Goal: Find specific page/section: Find specific page/section

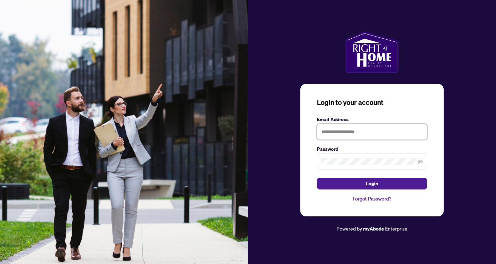
click at [369, 133] on input "text" at bounding box center [372, 132] width 110 height 16
type input "**********"
click at [317, 177] on button "Login" at bounding box center [372, 183] width 110 height 12
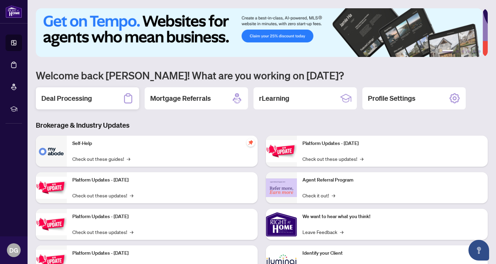
click at [72, 96] on h2 "Deal Processing" at bounding box center [66, 98] width 51 height 10
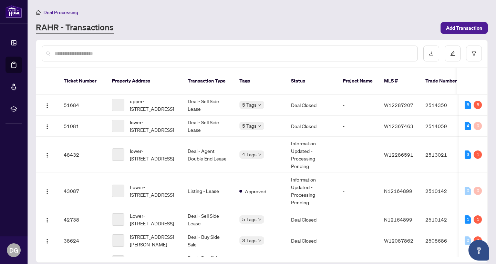
click at [157, 53] on input "text" at bounding box center [233, 54] width 358 height 8
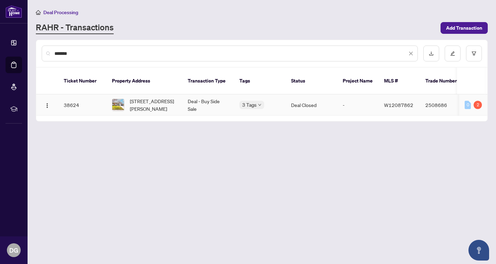
type input "*******"
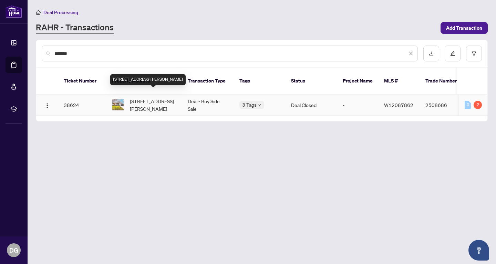
click at [148, 97] on span "[STREET_ADDRESS][PERSON_NAME]" at bounding box center [153, 104] width 47 height 15
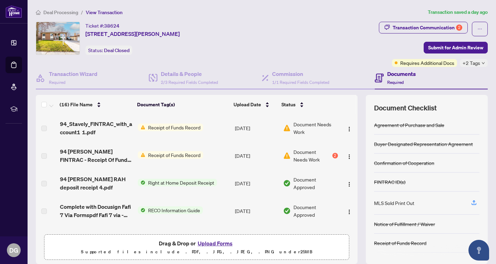
click at [194, 126] on span "Receipt of Funds Record" at bounding box center [174, 127] width 58 height 8
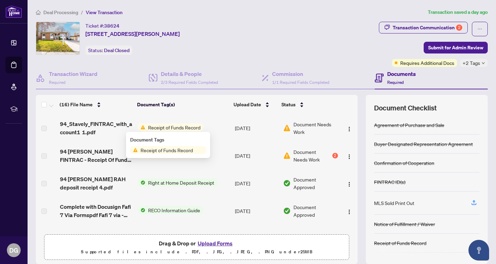
click at [233, 129] on td "[DATE]" at bounding box center [256, 128] width 48 height 28
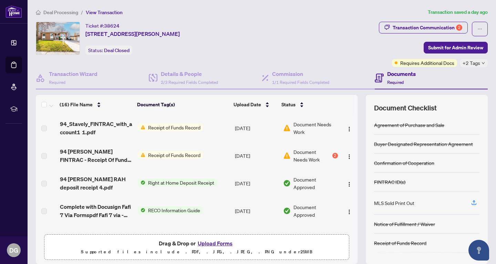
click at [148, 127] on span "Receipt of Funds Record" at bounding box center [174, 127] width 58 height 8
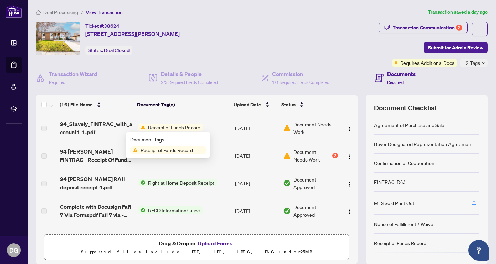
click at [148, 127] on span "Receipt of Funds Record" at bounding box center [174, 127] width 58 height 8
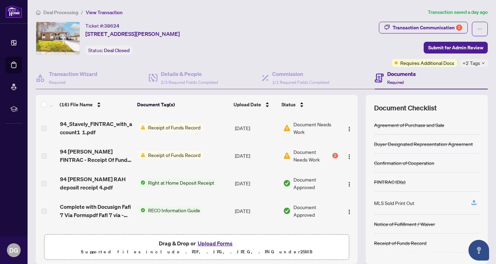
click at [148, 127] on span "Receipt of Funds Record" at bounding box center [174, 127] width 58 height 8
click at [132, 130] on td "94_Stavely_FINTRAC_with_account1 1.pdf" at bounding box center [96, 128] width 78 height 28
click at [347, 126] on img "button" at bounding box center [350, 129] width 6 height 6
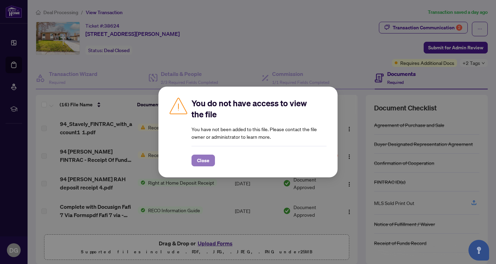
click at [202, 158] on span "Close" at bounding box center [203, 160] width 12 height 11
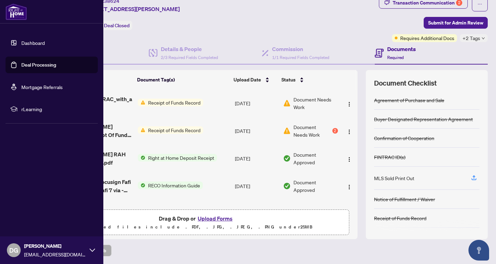
click at [27, 44] on link "Dashboard" at bounding box center [32, 43] width 23 height 6
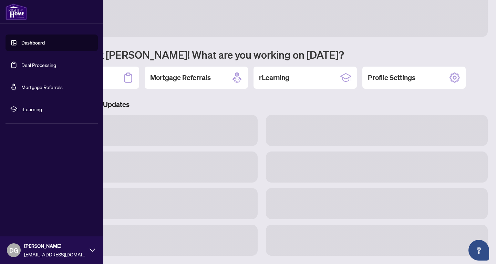
scroll to position [20, 0]
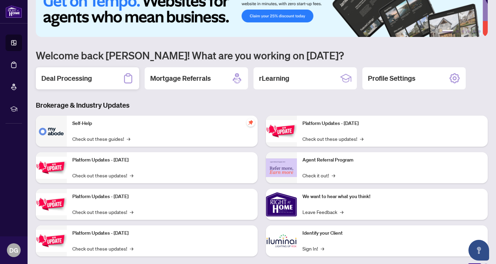
click at [103, 80] on div "Deal Processing" at bounding box center [87, 78] width 103 height 22
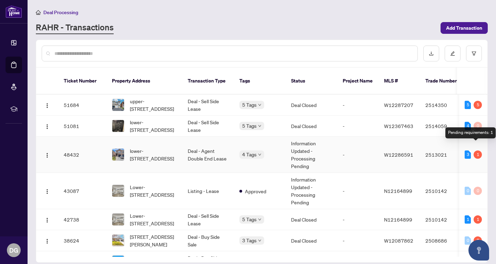
click at [476, 150] on div "1" at bounding box center [478, 154] width 8 height 8
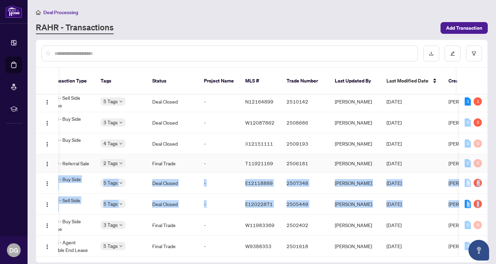
drag, startPoint x: 485, startPoint y: 187, endPoint x: 483, endPoint y: 162, distance: 24.8
click at [483, 162] on tbody "51684 upper-7482 [STREET_ADDRESS] Deal - Sell Side Lease 5 Tags Deal Closed - W…" at bounding box center [232, 117] width 670 height 280
drag, startPoint x: 425, startPoint y: 246, endPoint x: 302, endPoint y: 248, distance: 123.7
click at [302, 248] on div "51684 upper-7482 [STREET_ADDRESS] Deal - Sell Side Lease 5 Tags Deal Closed - W…" at bounding box center [261, 175] width 451 height 162
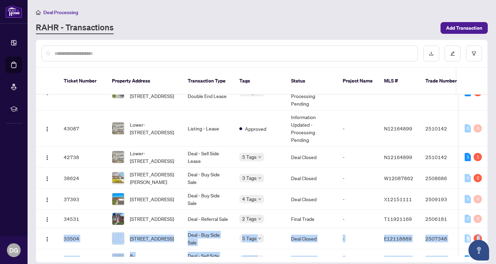
scroll to position [60, 0]
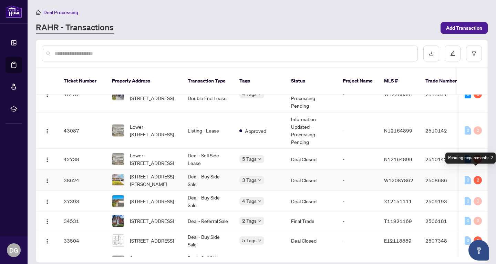
click at [476, 176] on div "2" at bounding box center [478, 180] width 8 height 8
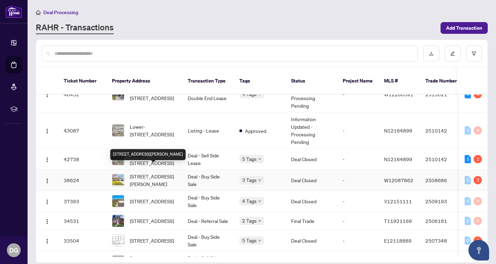
click at [149, 172] on span "[STREET_ADDRESS][PERSON_NAME]" at bounding box center [153, 179] width 47 height 15
